Goal: Task Accomplishment & Management: Manage account settings

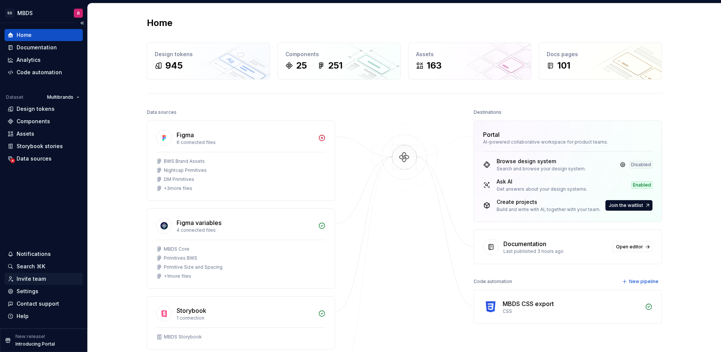
click at [27, 280] on div "Invite team" at bounding box center [31, 279] width 29 height 8
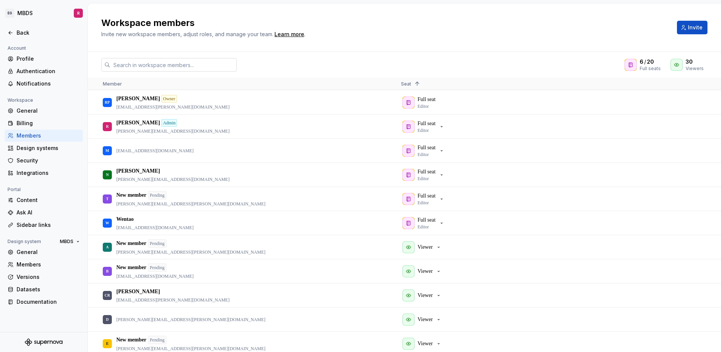
click at [144, 66] on input "text" at bounding box center [173, 65] width 127 height 14
paste input "[PERSON_NAME][EMAIL_ADDRESS][DOMAIN_NAME]"
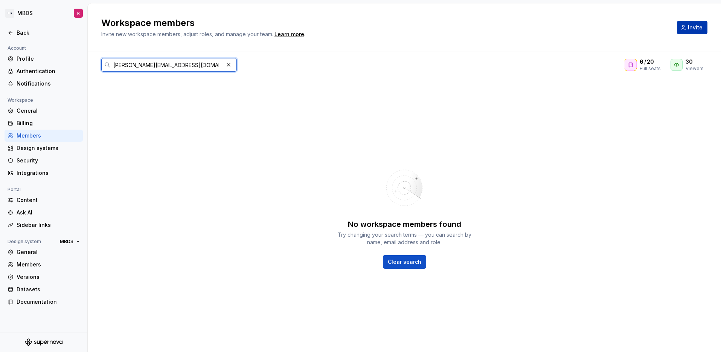
type input "[PERSON_NAME][EMAIL_ADDRESS][DOMAIN_NAME]"
click at [691, 28] on span "Invite" at bounding box center [695, 28] width 15 height 8
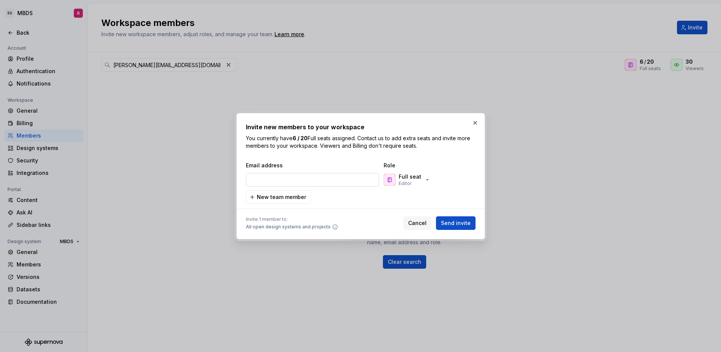
click at [287, 181] on input "email" at bounding box center [312, 180] width 133 height 14
type input "[PERSON_NAME][EMAIL_ADDRESS][DOMAIN_NAME]"
click at [425, 182] on icon "button" at bounding box center [427, 180] width 6 height 6
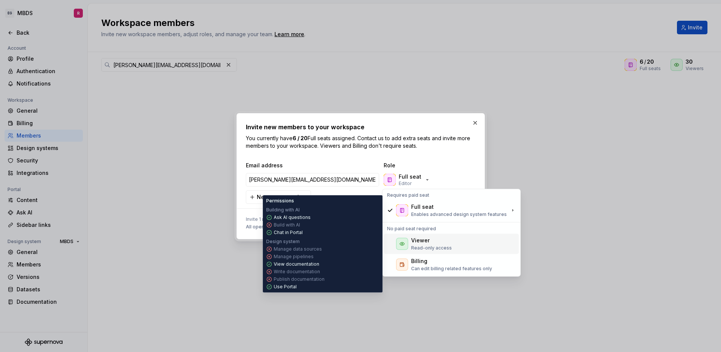
click at [424, 246] on p "Read-only access" at bounding box center [431, 248] width 41 height 6
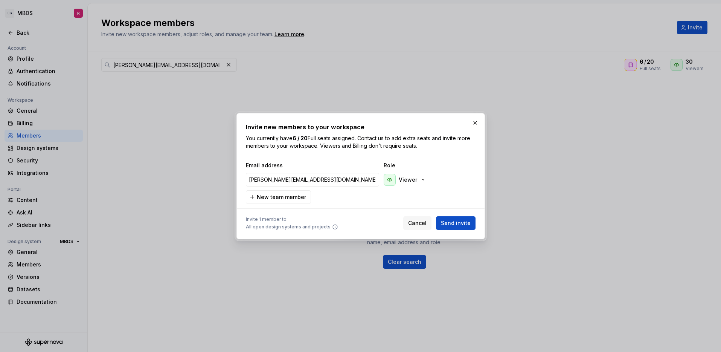
drag, startPoint x: 350, startPoint y: 207, endPoint x: 436, endPoint y: 223, distance: 87.6
click at [350, 207] on div at bounding box center [361, 208] width 230 height 9
click at [453, 223] on span "Send invite" at bounding box center [456, 223] width 30 height 8
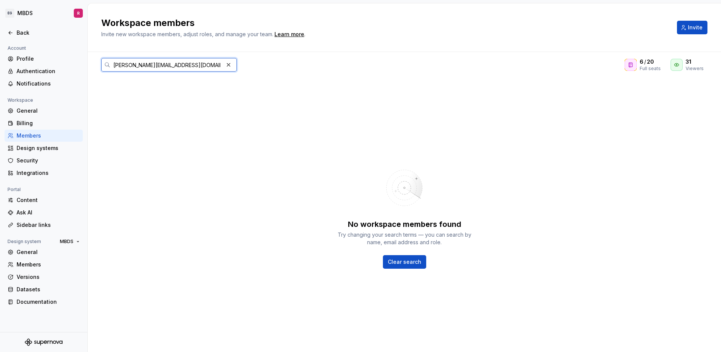
click at [173, 69] on input "[PERSON_NAME][EMAIL_ADDRESS][DOMAIN_NAME]" at bounding box center [166, 65] width 113 height 14
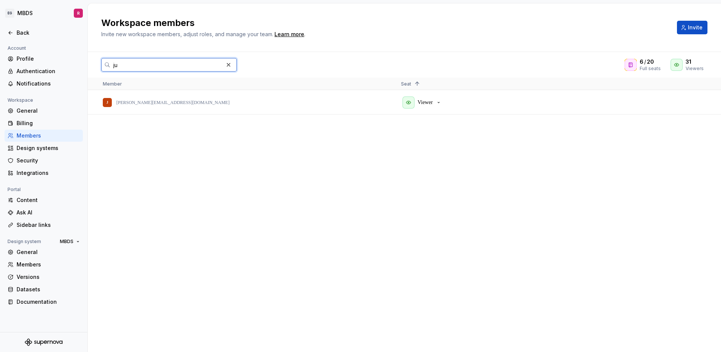
type input "j"
type input "thomm"
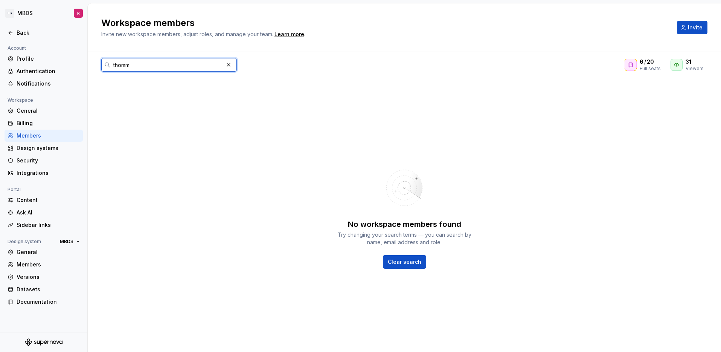
click at [108, 67] on div "thomm" at bounding box center [169, 65] width 136 height 14
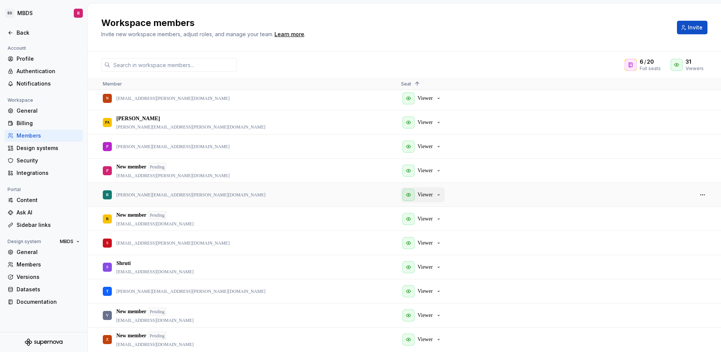
click at [442, 194] on icon "button" at bounding box center [439, 195] width 6 height 6
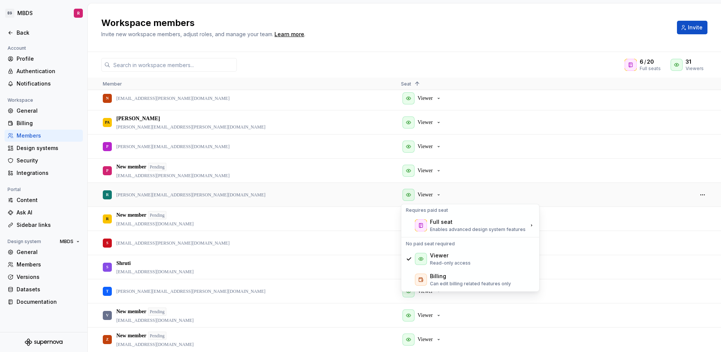
drag, startPoint x: 474, startPoint y: 188, endPoint x: 524, endPoint y: 190, distance: 50.5
click at [474, 188] on div "Viewer" at bounding box center [544, 194] width 286 height 23
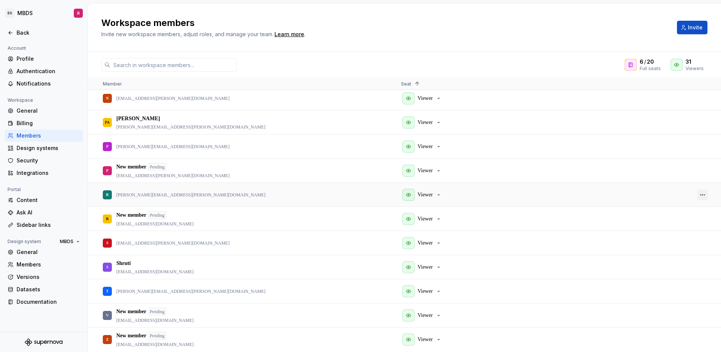
click at [703, 195] on button "button" at bounding box center [703, 194] width 11 height 11
click at [680, 220] on span "Remove from workspace" at bounding box center [674, 221] width 62 height 14
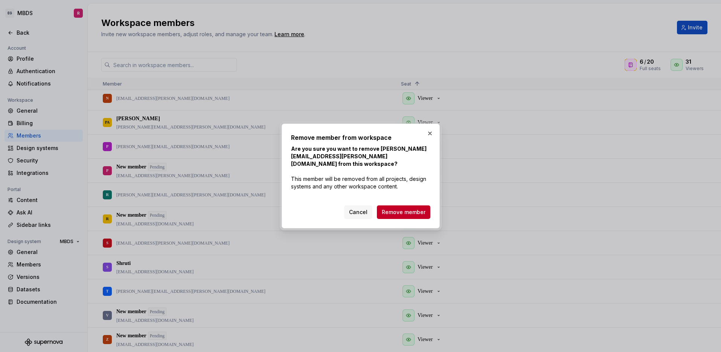
click at [412, 209] on span "Remove member" at bounding box center [404, 212] width 44 height 8
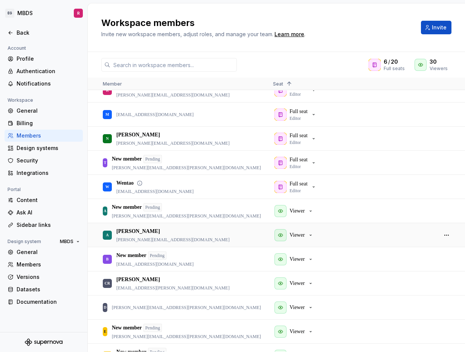
scroll to position [58, 0]
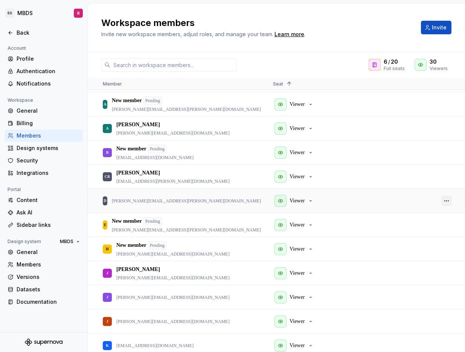
click at [450, 200] on button "button" at bounding box center [446, 200] width 11 height 11
click at [428, 226] on span "Remove from workspace" at bounding box center [418, 227] width 62 height 14
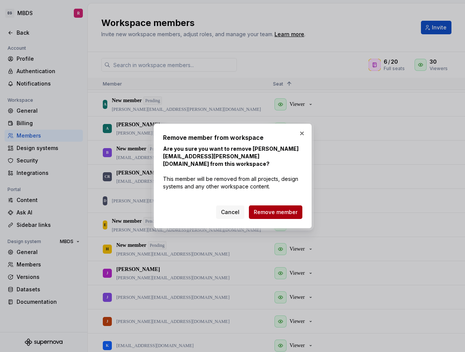
click at [294, 208] on span "Remove member" at bounding box center [276, 212] width 44 height 8
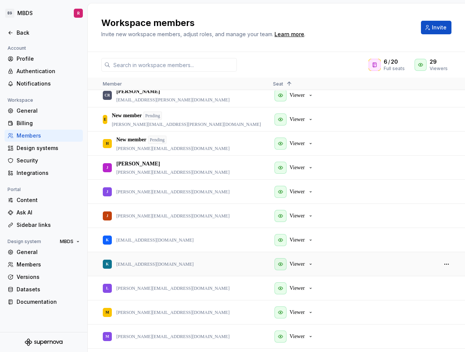
scroll to position [0, 0]
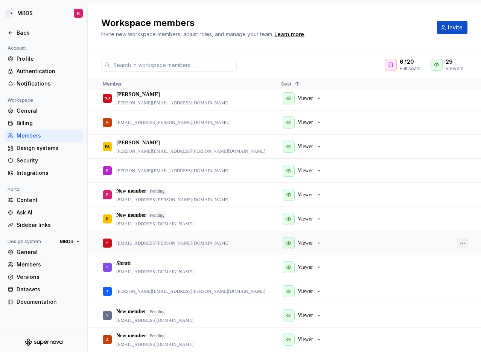
click at [460, 243] on button "button" at bounding box center [463, 243] width 11 height 11
click at [423, 270] on span "Remove from workspace" at bounding box center [434, 270] width 62 height 14
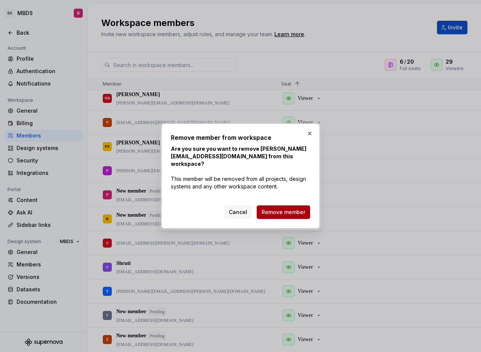
click at [298, 211] on span "Remove member" at bounding box center [284, 212] width 44 height 8
